Goal: Transaction & Acquisition: Purchase product/service

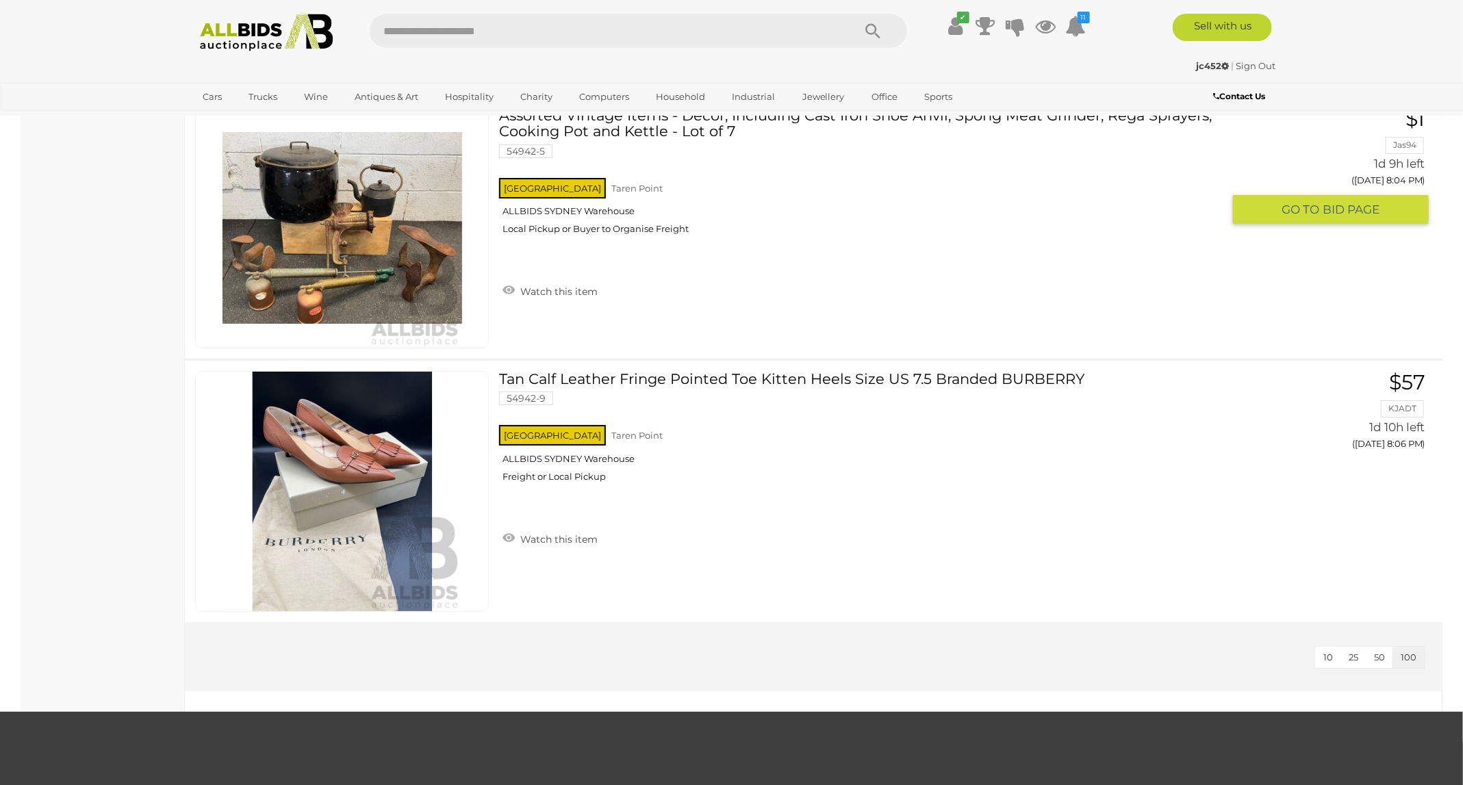
scroll to position [8730, 0]
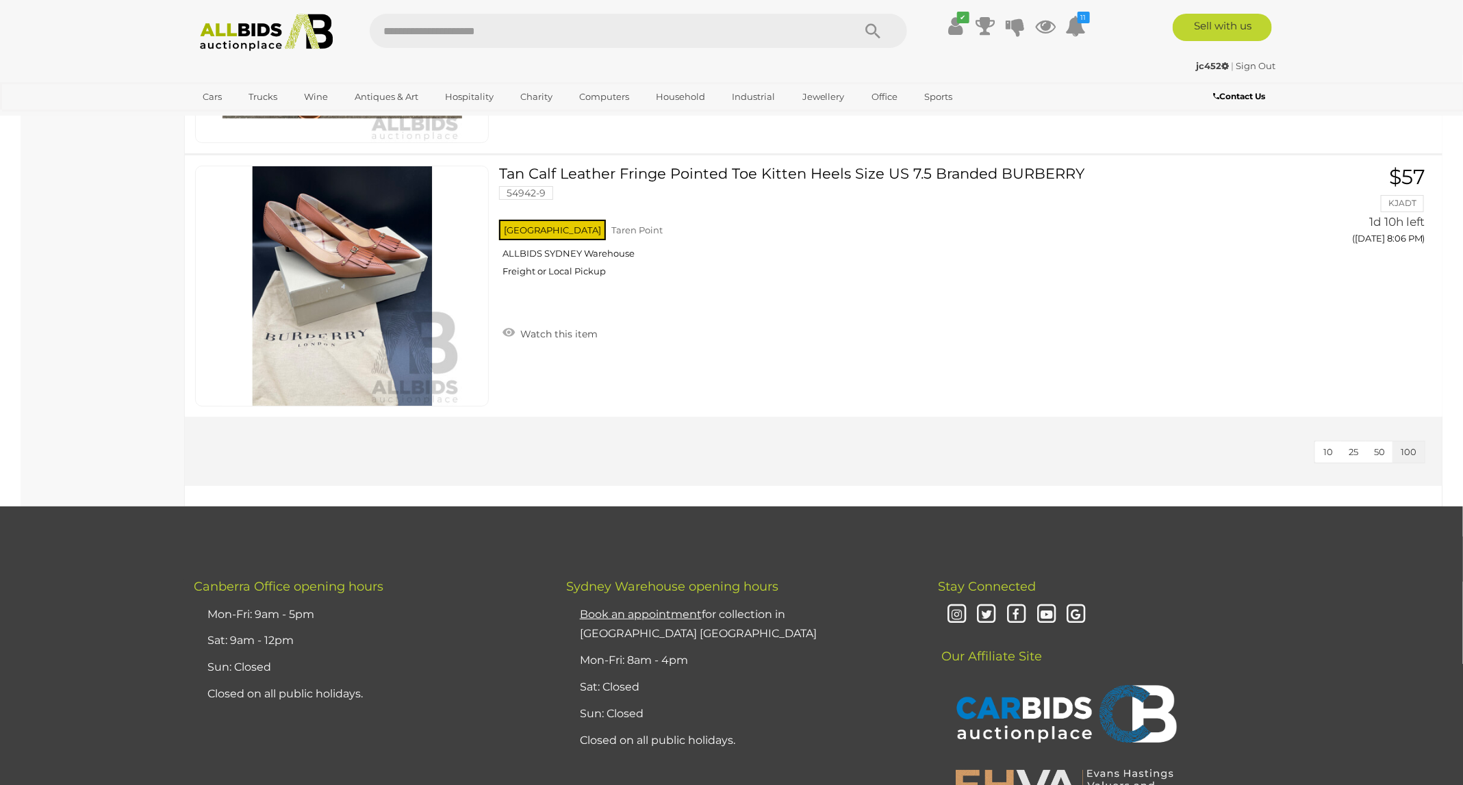
drag, startPoint x: 676, startPoint y: 27, endPoint x: 653, endPoint y: 27, distance: 22.6
click at [676, 27] on input "text" at bounding box center [605, 31] width 470 height 34
type input "***"
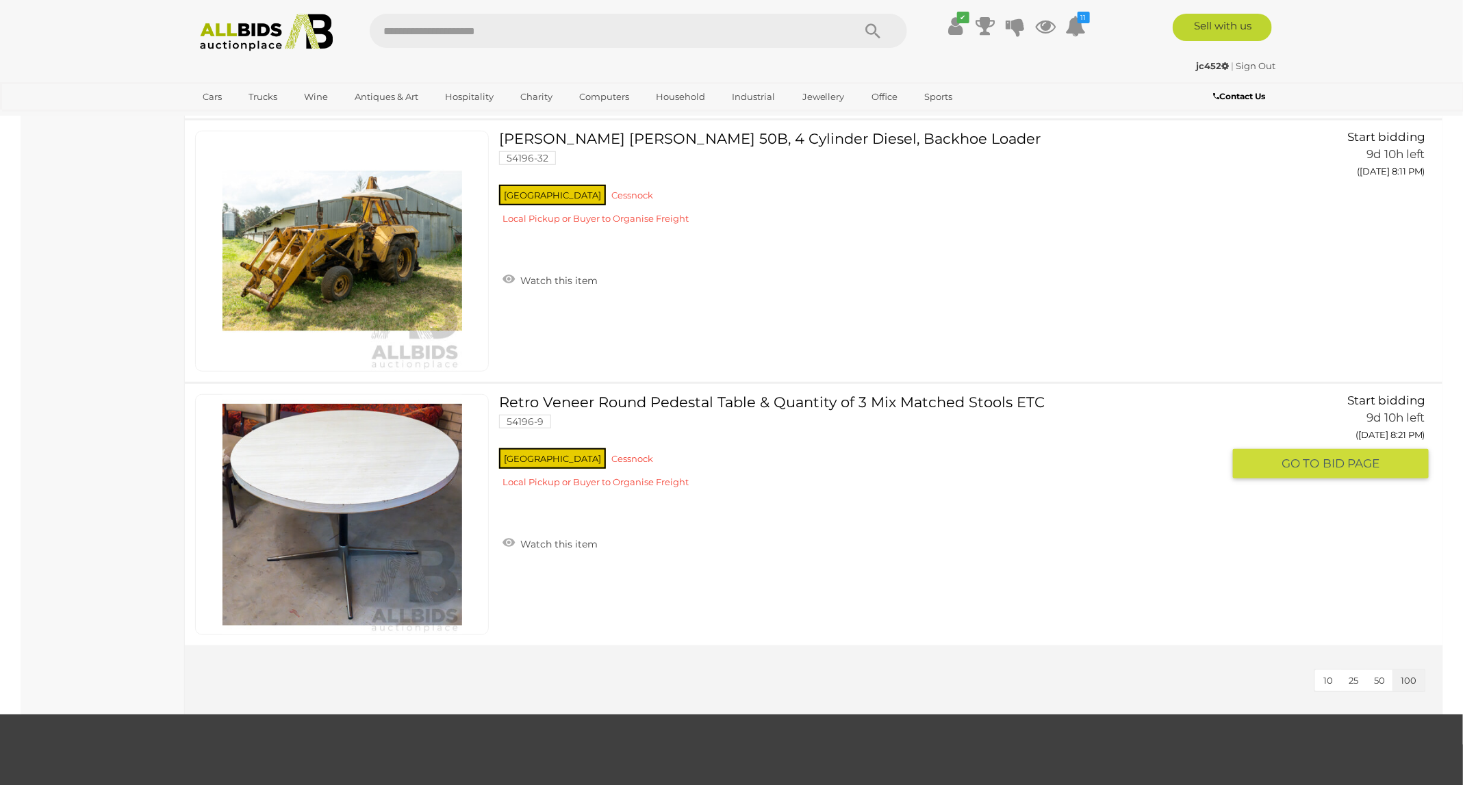
scroll to position [14893, 0]
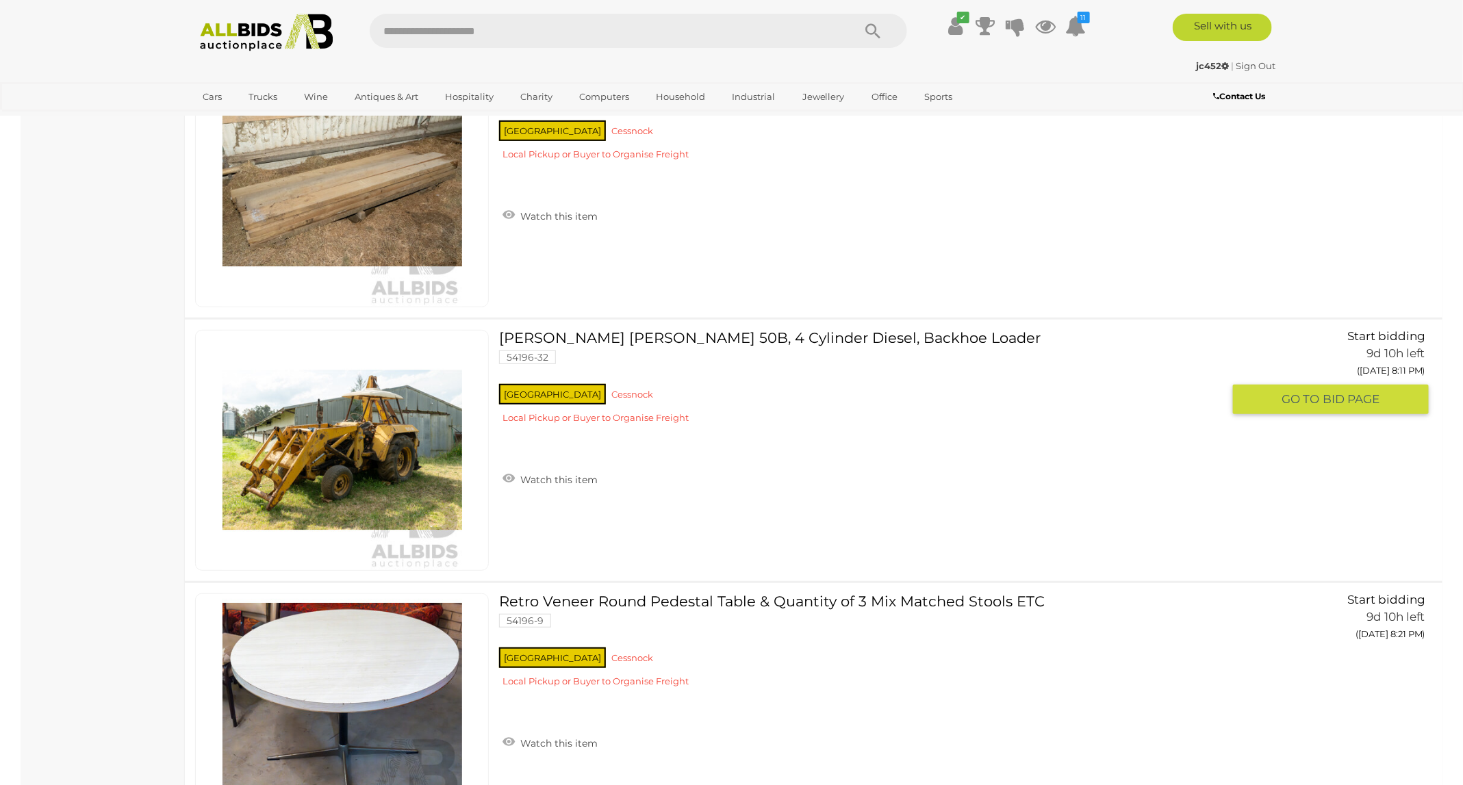
click at [811, 330] on link "Massey Fergusson 50B, 4 Cylinder Diesel, Backhoe Loader 54196-32 NSW Cessnock" at bounding box center [865, 382] width 713 height 104
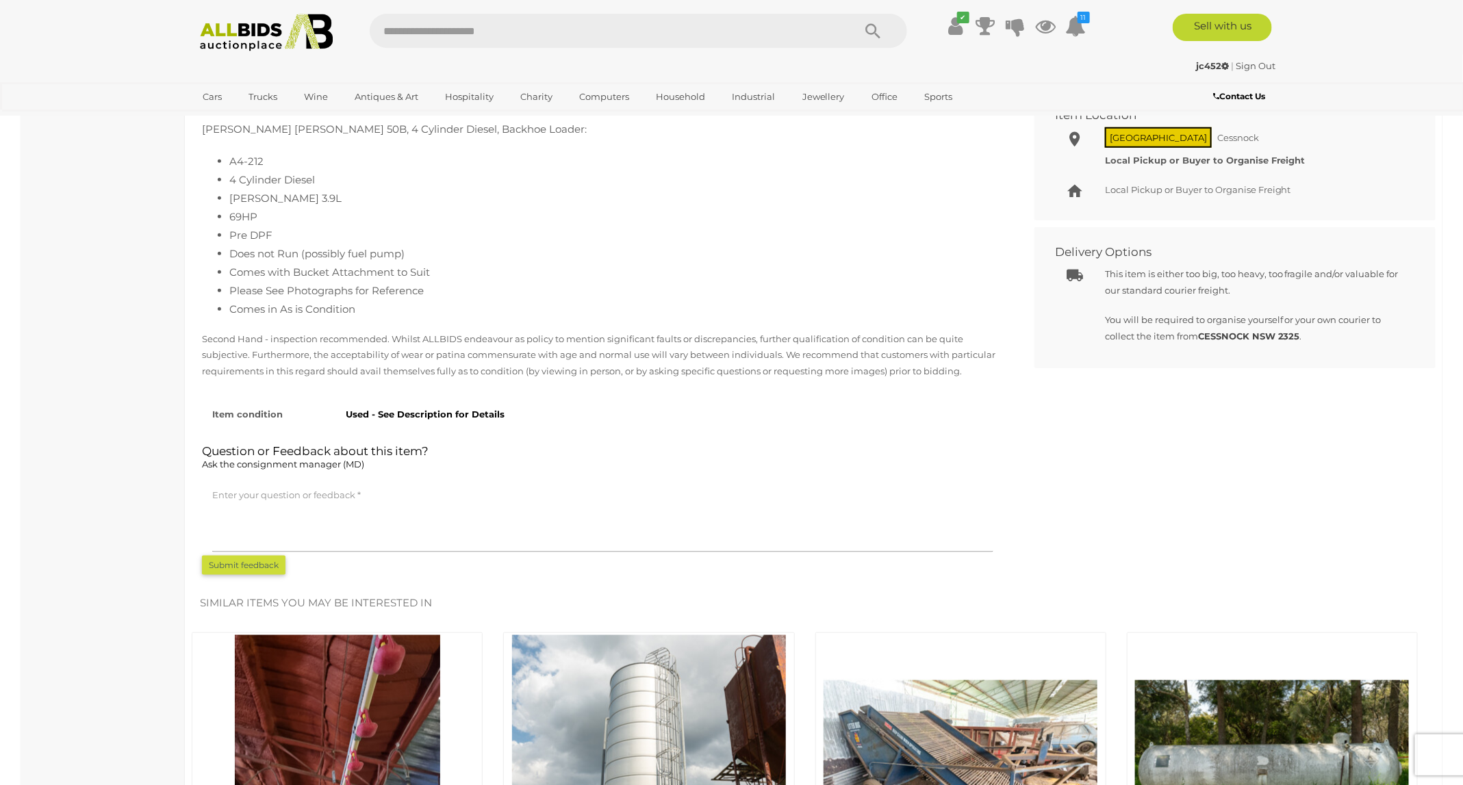
scroll to position [308, 0]
